Goal: Task Accomplishment & Management: Use online tool/utility

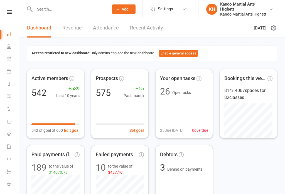
click at [5, 60] on li "Calendar" at bounding box center [9, 59] width 19 height 13
click at [8, 58] on icon at bounding box center [9, 59] width 4 height 4
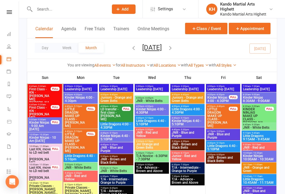
scroll to position [714, 0]
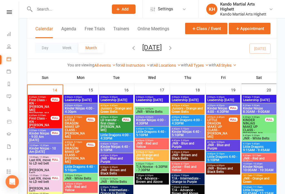
click at [55, 125] on div "8:45am - 9:30am First Class - KN - Theo O’halloran FULL" at bounding box center [45, 122] width 34 height 18
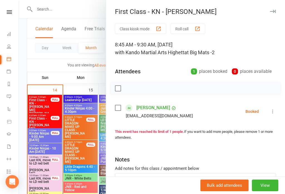
click at [58, 140] on div at bounding box center [152, 97] width 266 height 194
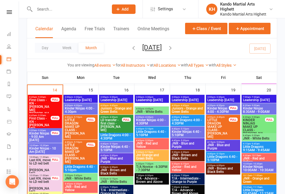
click at [51, 137] on div "9:00am - 9:30am Kinder Ninjas - 9:00 Am Sunday FULL" at bounding box center [45, 135] width 34 height 15
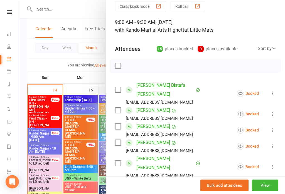
scroll to position [17, 0]
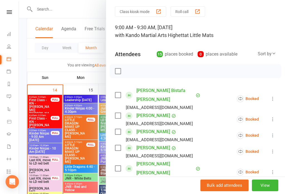
click at [190, 16] on button "Roll call" at bounding box center [187, 11] width 34 height 10
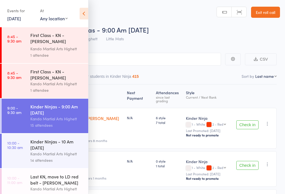
click at [81, 18] on icon at bounding box center [83, 14] width 9 height 12
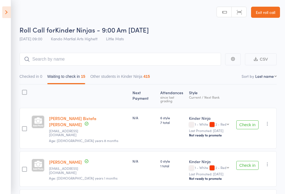
click at [6, 11] on icon at bounding box center [6, 12] width 9 height 12
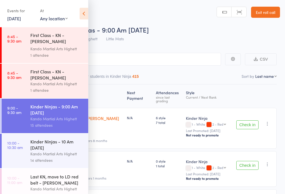
click at [268, 14] on link "Exit roll call" at bounding box center [265, 12] width 29 height 11
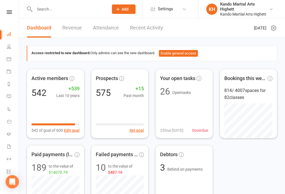
click at [10, 62] on link "Calendar" at bounding box center [13, 59] width 13 height 13
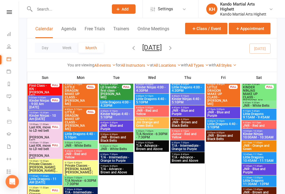
click at [265, 116] on span "Little Dragons 9:15AM - 9:45AM" at bounding box center [258, 116] width 33 height 7
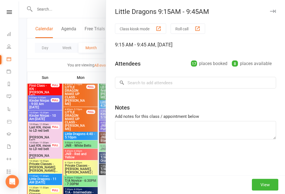
scroll to position [747, 0]
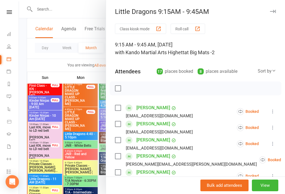
click at [89, 186] on div at bounding box center [152, 97] width 266 height 194
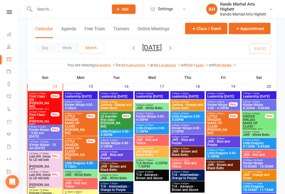
scroll to position [716, 0]
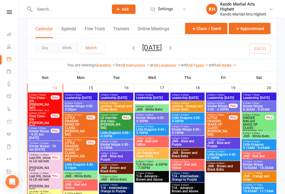
click at [269, 108] on span "Kinder Ninjas 8:30AM - 9:00AM" at bounding box center [258, 107] width 33 height 7
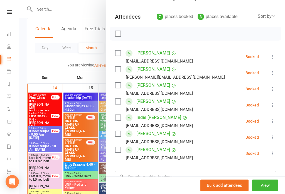
scroll to position [55, 0]
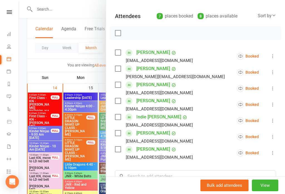
click at [86, 151] on div at bounding box center [152, 97] width 266 height 194
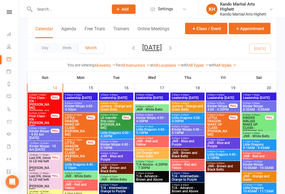
click at [48, 140] on div "9:00am - 9:30am Kinder Ninjas - 9:00 Am Sunday FULL" at bounding box center [45, 133] width 34 height 15
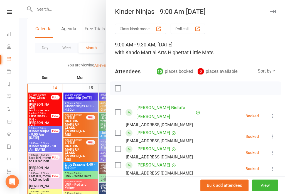
click at [199, 33] on button "Roll call" at bounding box center [187, 29] width 34 height 10
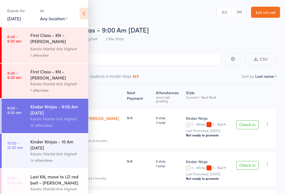
click at [82, 14] on icon at bounding box center [83, 14] width 9 height 12
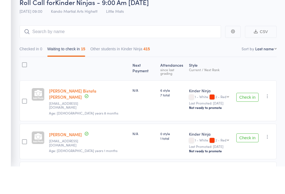
scroll to position [34, 0]
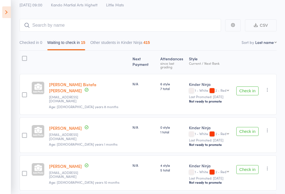
click at [247, 88] on button "Check in" at bounding box center [247, 90] width 22 height 9
click at [246, 87] on button "Check in" at bounding box center [247, 90] width 22 height 9
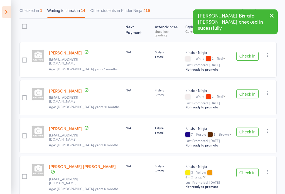
scroll to position [66, 0]
click at [245, 89] on button "Check in" at bounding box center [247, 93] width 22 height 9
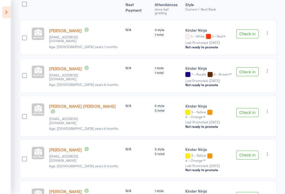
scroll to position [87, 0]
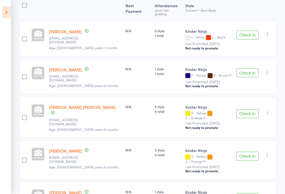
click at [249, 113] on button "Check in" at bounding box center [247, 113] width 22 height 9
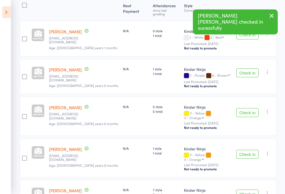
click at [252, 109] on button "Check in" at bounding box center [247, 112] width 22 height 9
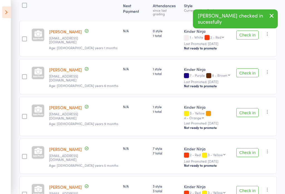
click at [245, 74] on button "Check in" at bounding box center [247, 72] width 22 height 9
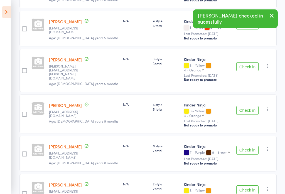
scroll to position [306, 0]
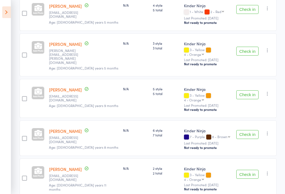
click at [248, 130] on button "Check in" at bounding box center [247, 134] width 22 height 9
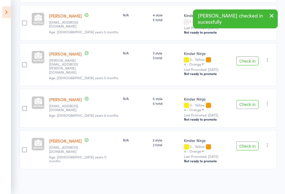
scroll to position [268, 0]
